Goal: Task Accomplishment & Management: Complete application form

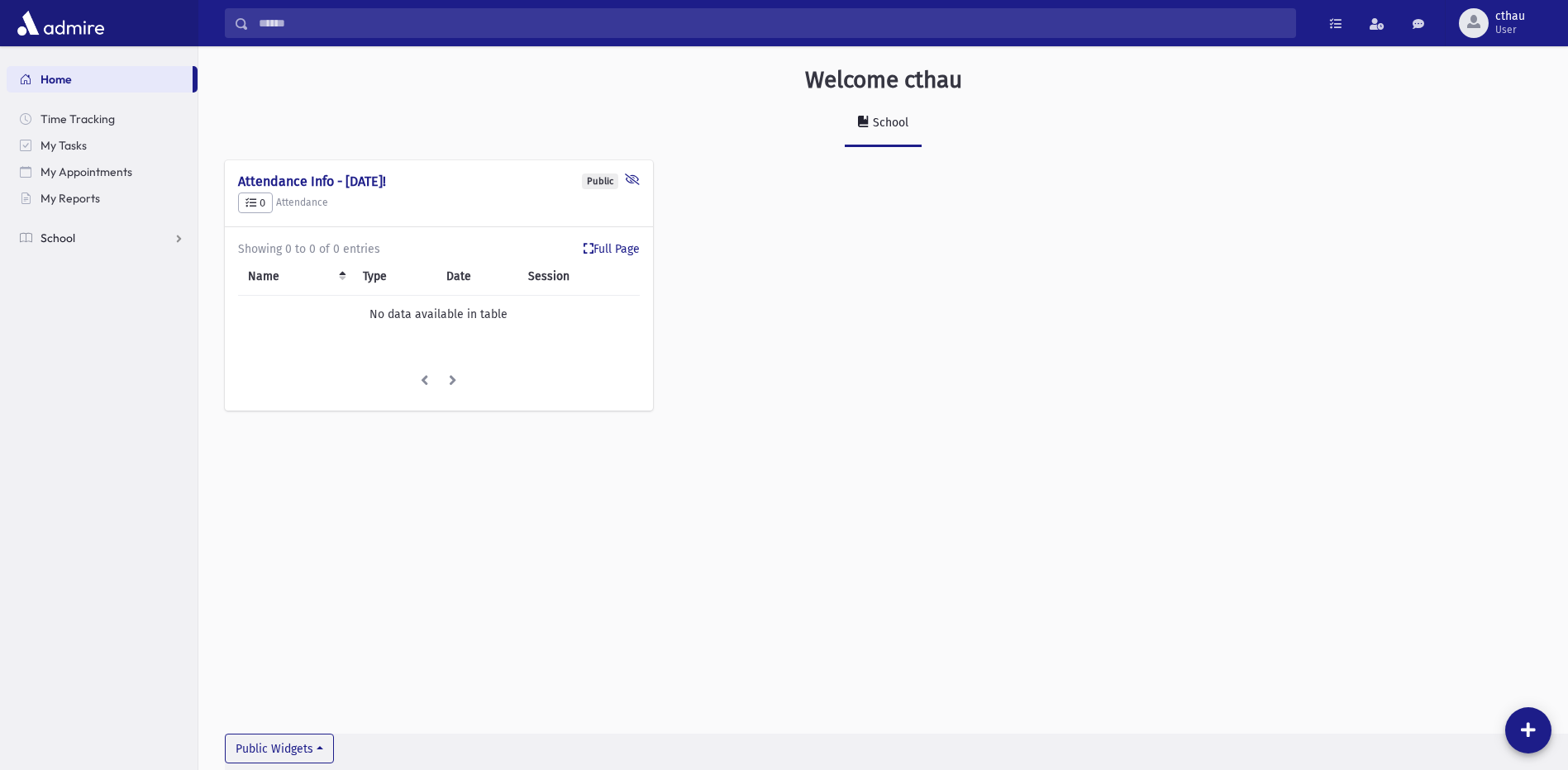
click at [83, 230] on link "School" at bounding box center [103, 238] width 191 height 26
click at [77, 289] on span "Attendance" at bounding box center [81, 290] width 61 height 15
click at [71, 322] on span "Entry" at bounding box center [77, 317] width 28 height 15
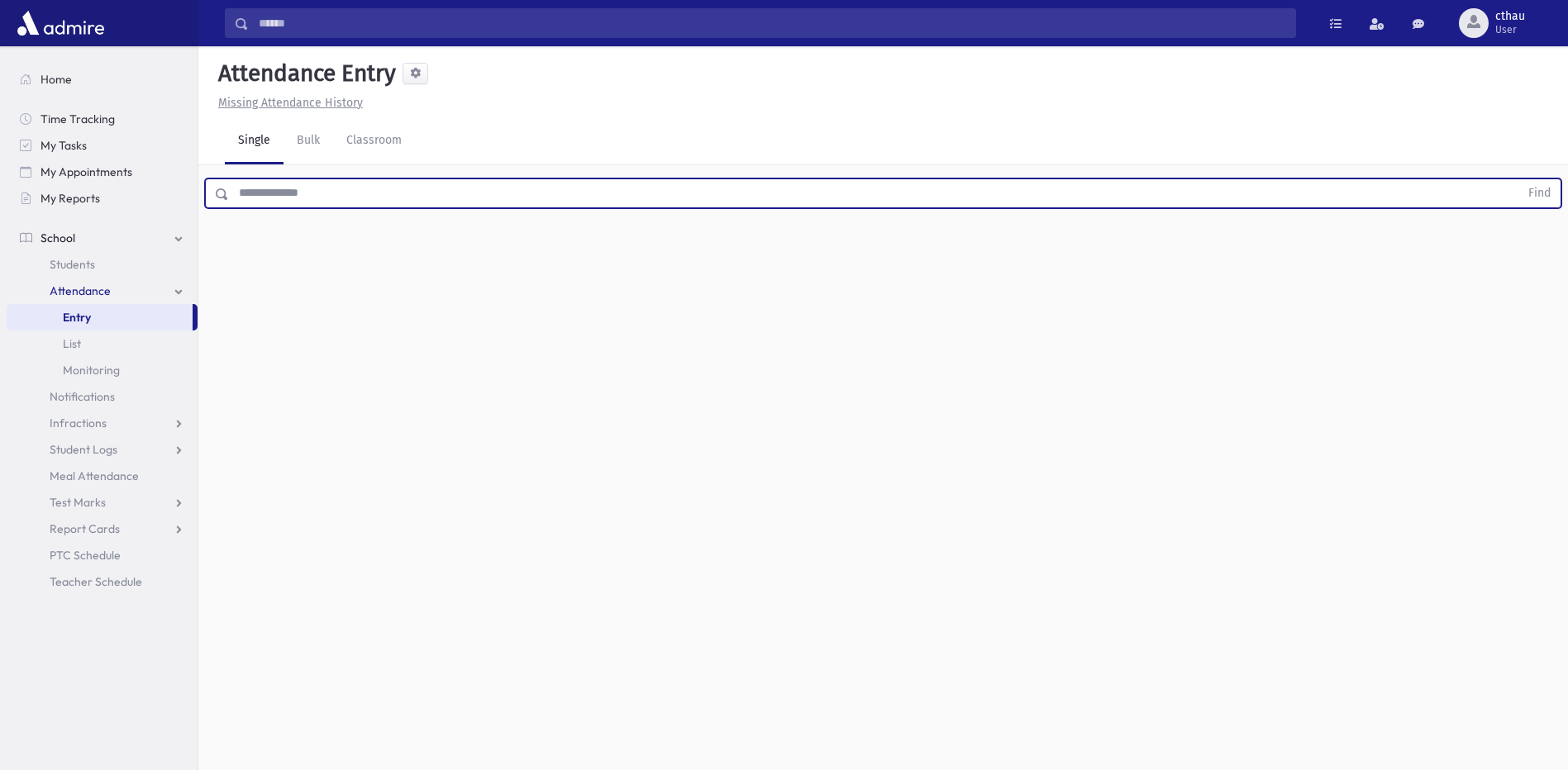
click at [307, 189] on input "text" at bounding box center [874, 193] width 1290 height 30
click at [61, 198] on span "My Reports" at bounding box center [70, 198] width 60 height 15
